Goal: Task Accomplishment & Management: Complete application form

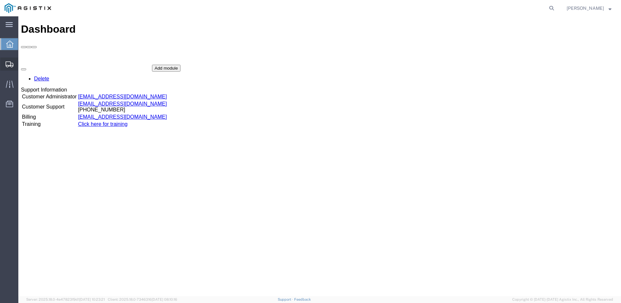
click at [0, 0] on span "Shipment Manager" at bounding box center [0, 0] width 0 height 0
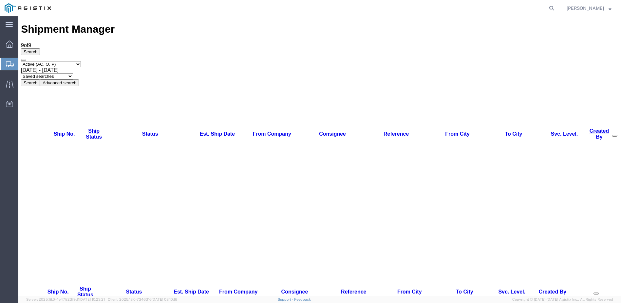
click at [18, 16] on div at bounding box center [18, 16] width 0 height 0
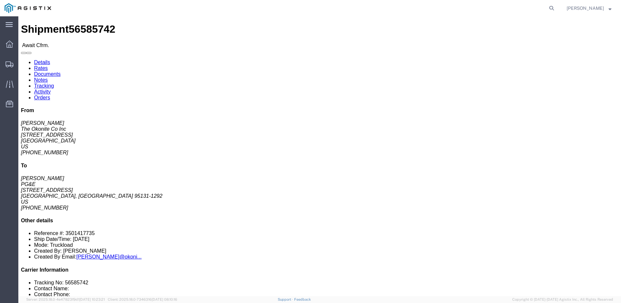
click link "Confirm"
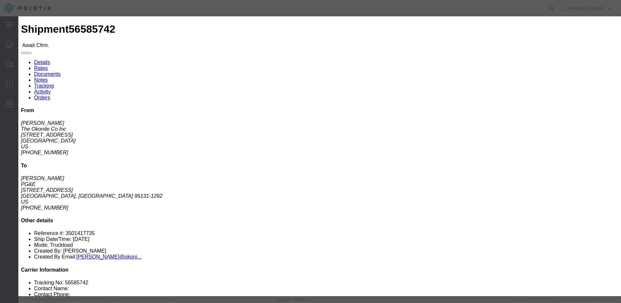
click input "text"
type input "5-33258"
click input "text"
type input "[PERSON_NAME]"
type input "12098359190"
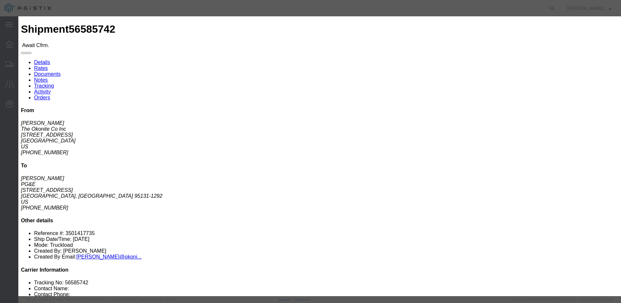
click div "Confirmation Details Use my profile Bill of Lading Number 5-33258 Person Monito…"
click input "[DATE]"
click td "26"
type input "[DATE]"
click button "Submit"
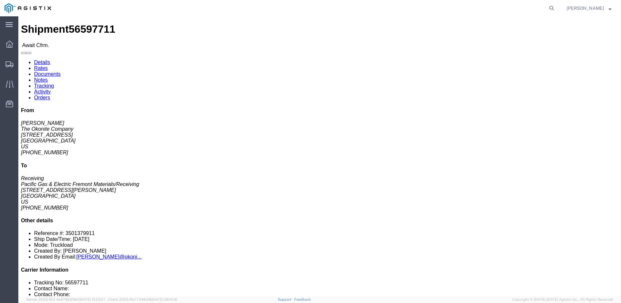
click link "Confirm"
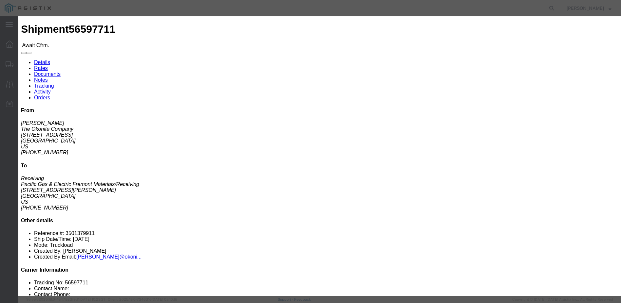
click input "text"
type input "5-33277"
click input "text"
type input "[PERSON_NAME]"
type input "12098359190"
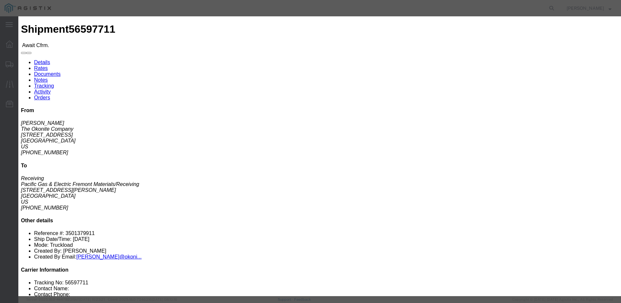
click div "Confirmation Details Use my profile Bill of Lading Number 5-33277 Person Monito…"
click input "[DATE]"
click td "26"
type input "[DATE]"
click button "Submit"
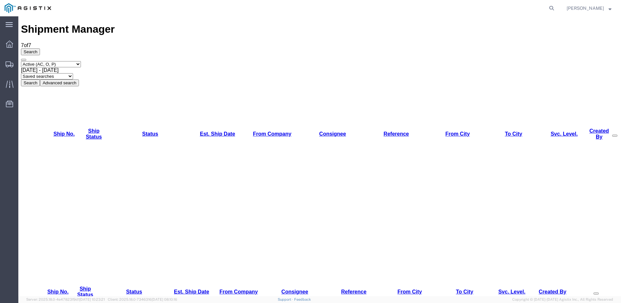
click at [18, 16] on div at bounding box center [18, 16] width 0 height 0
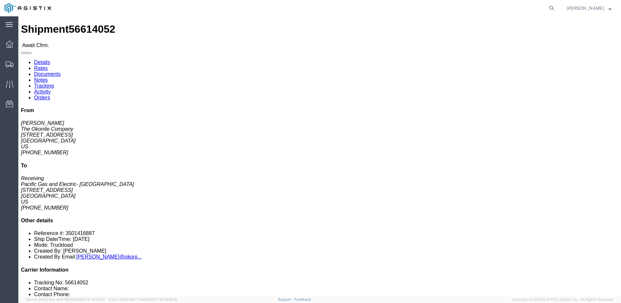
click link "Confirm"
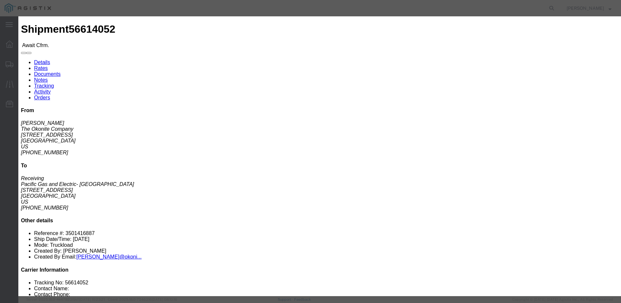
click input "text"
type input "5-33298"
click input "text"
type input "[PERSON_NAME]"
type input "12098359190"
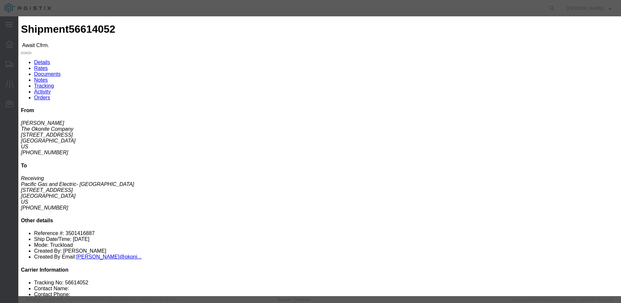
click div "Confirmation Details Use my profile Bill of Lading Number 5-33298 Person Monito…"
click input "[DATE]"
click td "29"
type input "[DATE]"
click button "Submit"
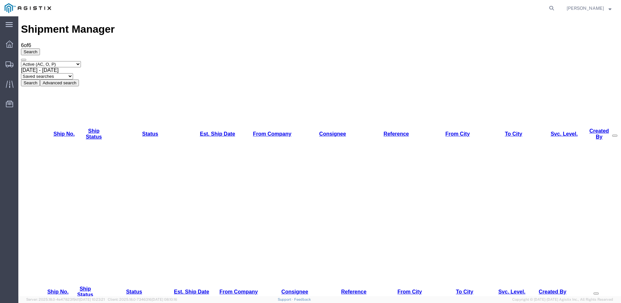
click at [18, 16] on div at bounding box center [18, 16] width 0 height 0
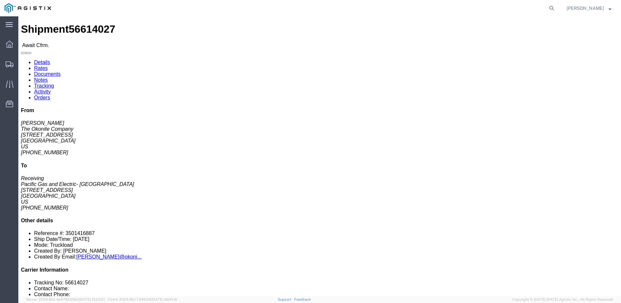
click link "Confirm"
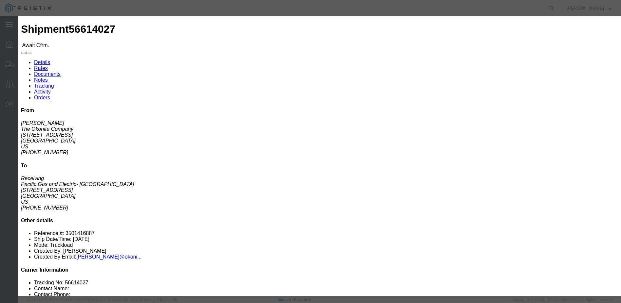
click input "text"
type input "5-33297"
click input "text"
type input "[PERSON_NAME]"
type input "12098359190"
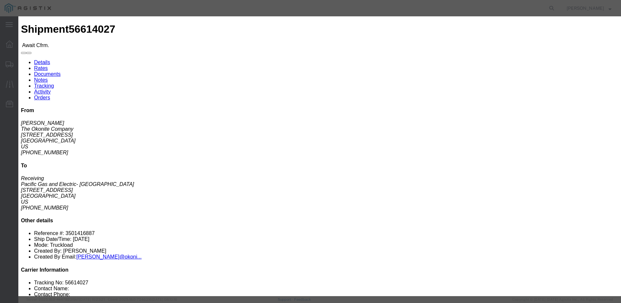
type input "[DATE]"
click div "Confirmation Details Use my profile Bill of Lading Number 5-33297 Person Monito…"
click input "[DATE]"
click td "28"
type input "[DATE]"
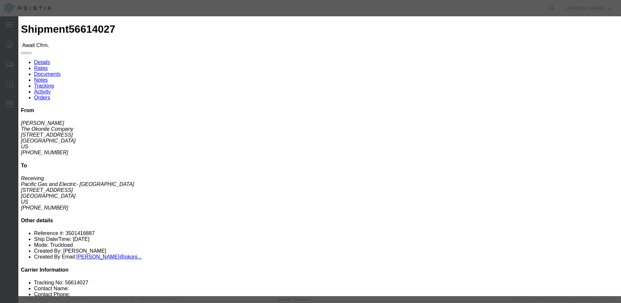
click button "Submit"
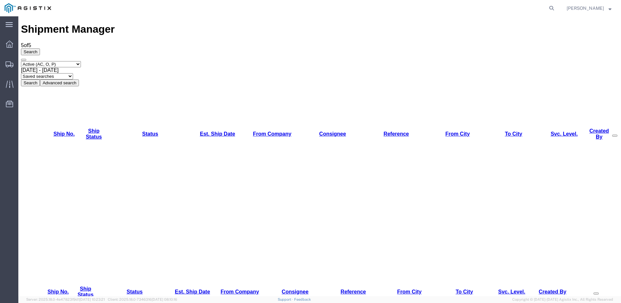
click at [612, 8] on div "[PERSON_NAME]" at bounding box center [588, 8] width 55 height 16
click at [611, 9] on strong "button" at bounding box center [609, 8] width 3 height 2
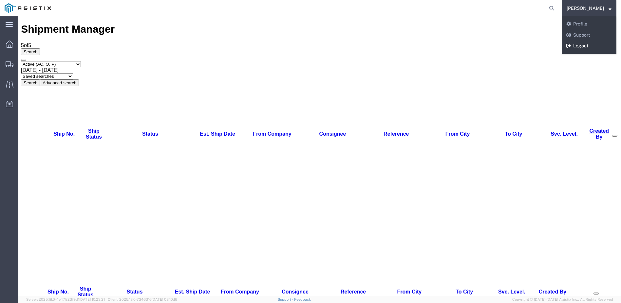
click at [590, 46] on link "Logout" at bounding box center [588, 46] width 55 height 11
